Goal: Task Accomplishment & Management: Manage account settings

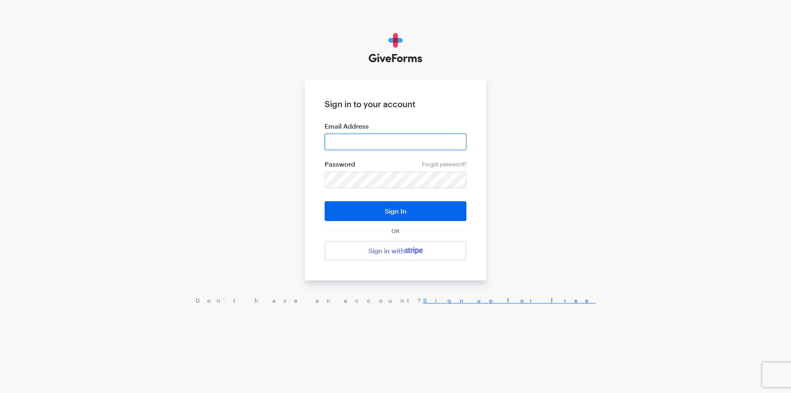
click at [367, 143] on input "email" at bounding box center [396, 141] width 142 height 16
type input "jray@brightfocus.org"
click at [325, 201] on button "Sign In" at bounding box center [396, 211] width 142 height 20
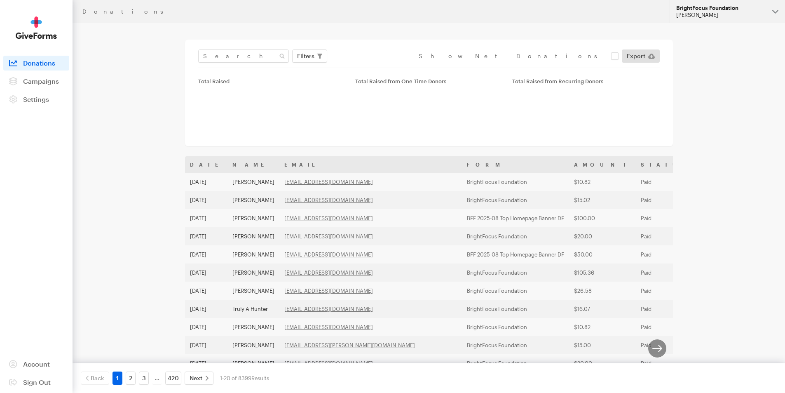
click at [706, 11] on div "BrightFocus Foundation" at bounding box center [720, 8] width 89 height 7
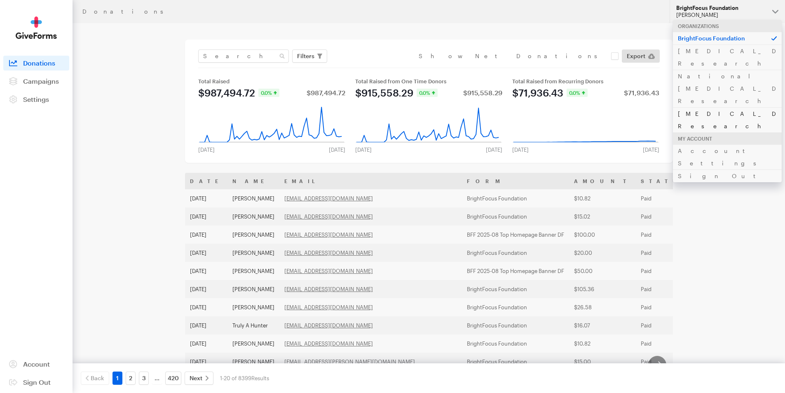
click at [709, 107] on link "[MEDICAL_DATA] Research" at bounding box center [727, 119] width 109 height 25
